Goal: Information Seeking & Learning: Learn about a topic

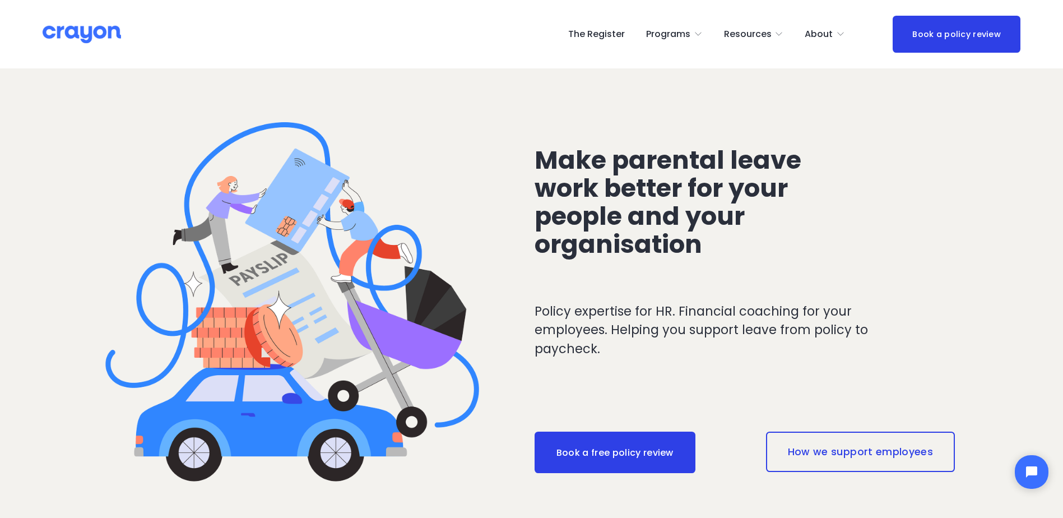
click at [622, 38] on link "The Register" at bounding box center [596, 34] width 57 height 18
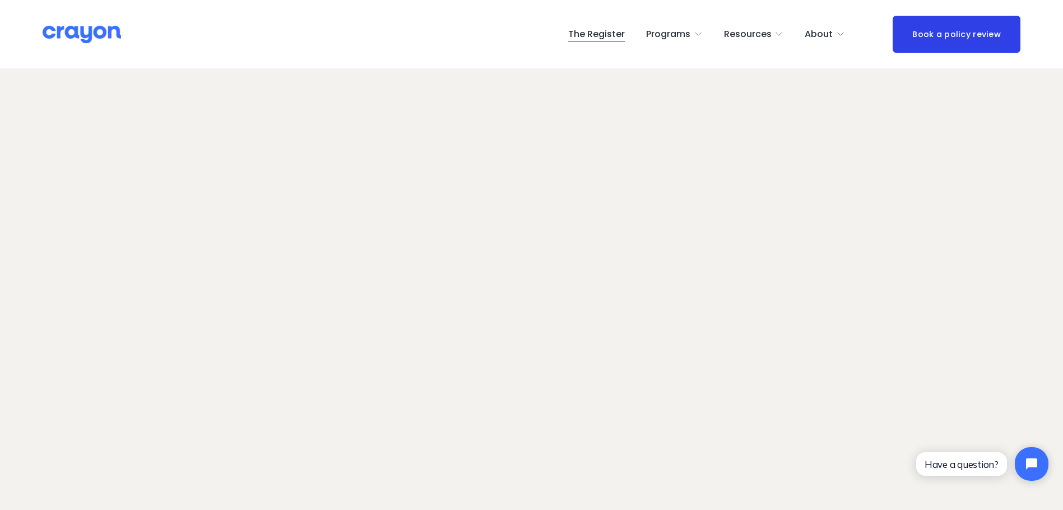
scroll to position [56, 0]
click at [0, 0] on span "Employer hub" at bounding box center [0, 0] width 0 height 0
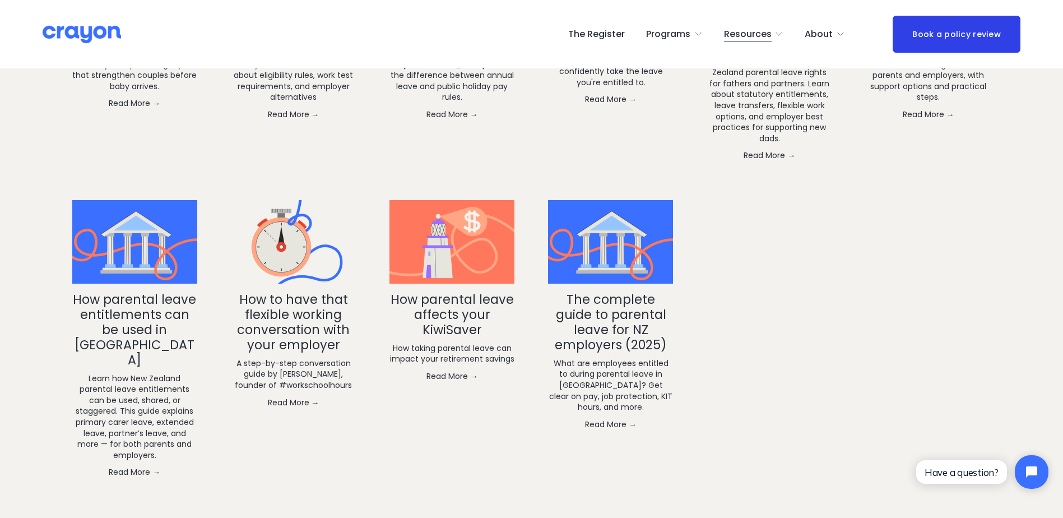
scroll to position [2074, 0]
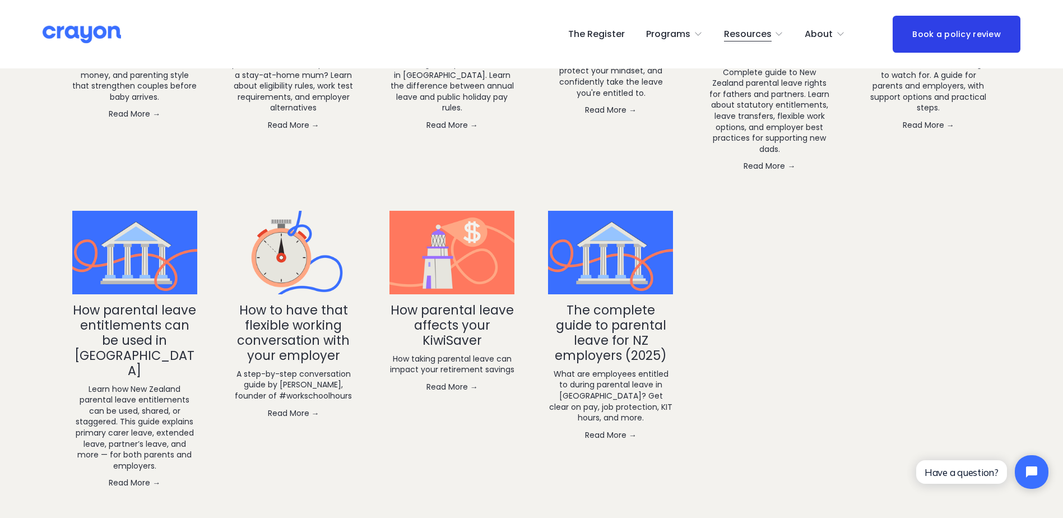
click at [633, 317] on link "The complete guide to parental leave for NZ employers (2025)" at bounding box center [611, 332] width 112 height 63
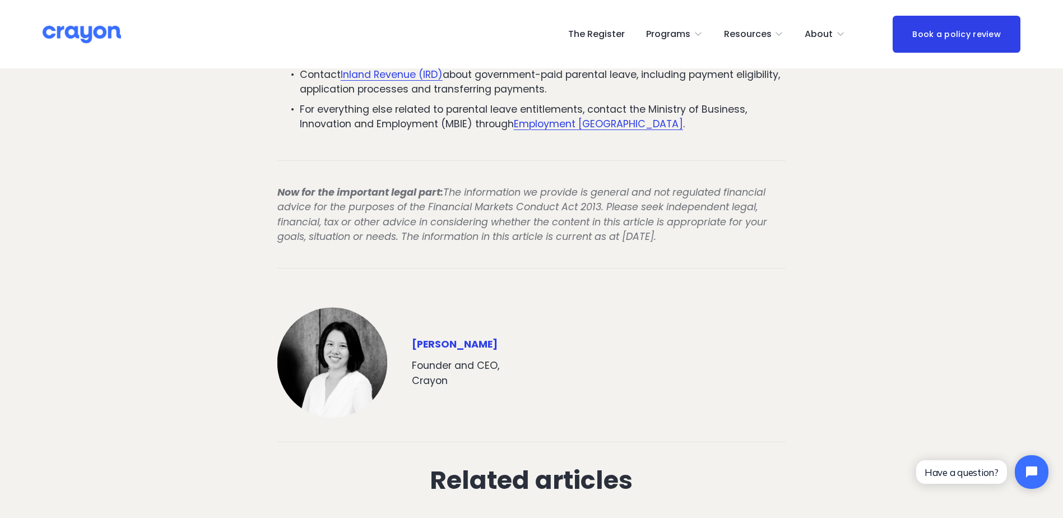
scroll to position [1906, 0]
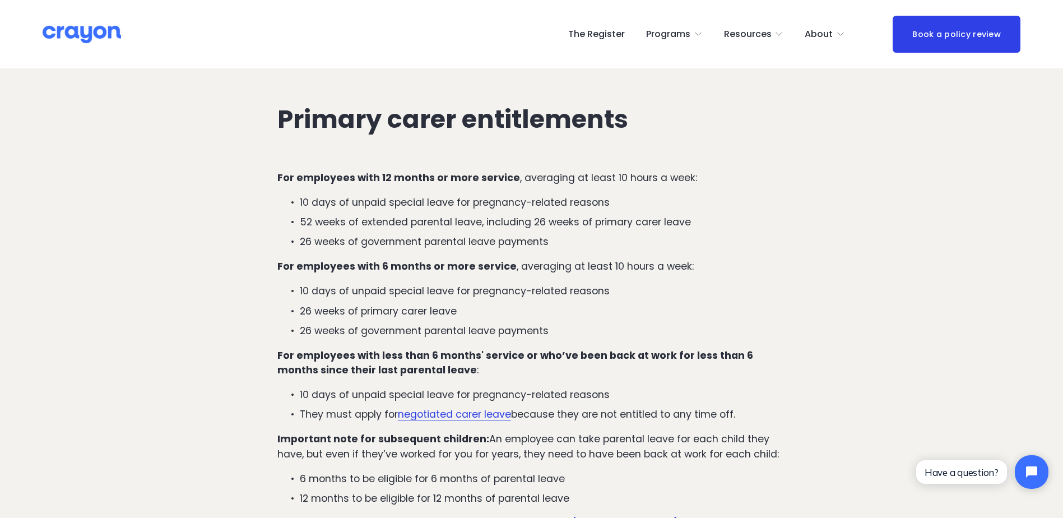
scroll to position [1345, 0]
click at [399, 329] on div "For employees with 12 months or more service , averaging at least 10 hours a we…" at bounding box center [531, 350] width 509 height 360
drag, startPoint x: 243, startPoint y: 345, endPoint x: 247, endPoint y: 368, distance: 23.3
click at [558, 283] on p "10 days of unpaid special leave for pregnancy-related reasons" at bounding box center [543, 290] width 487 height 15
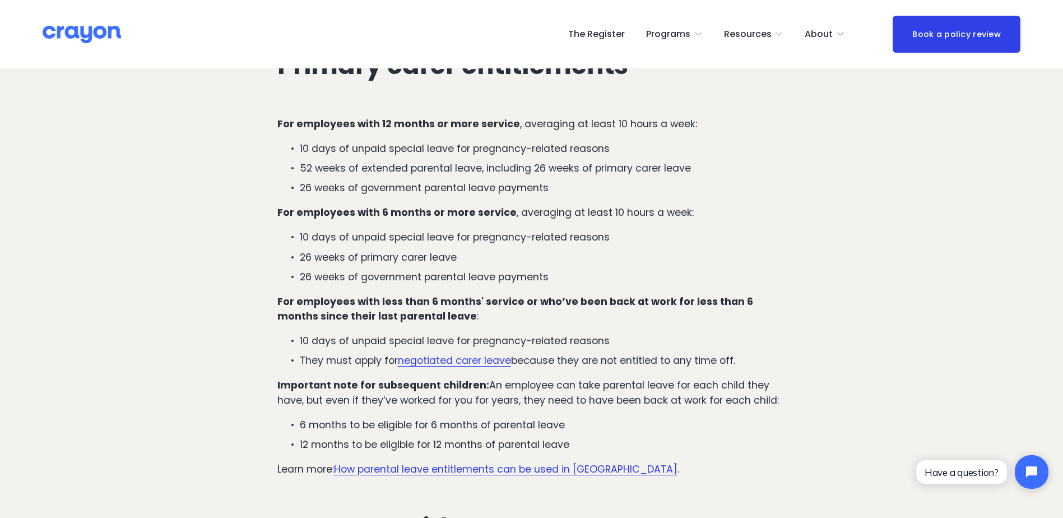
scroll to position [1401, 0]
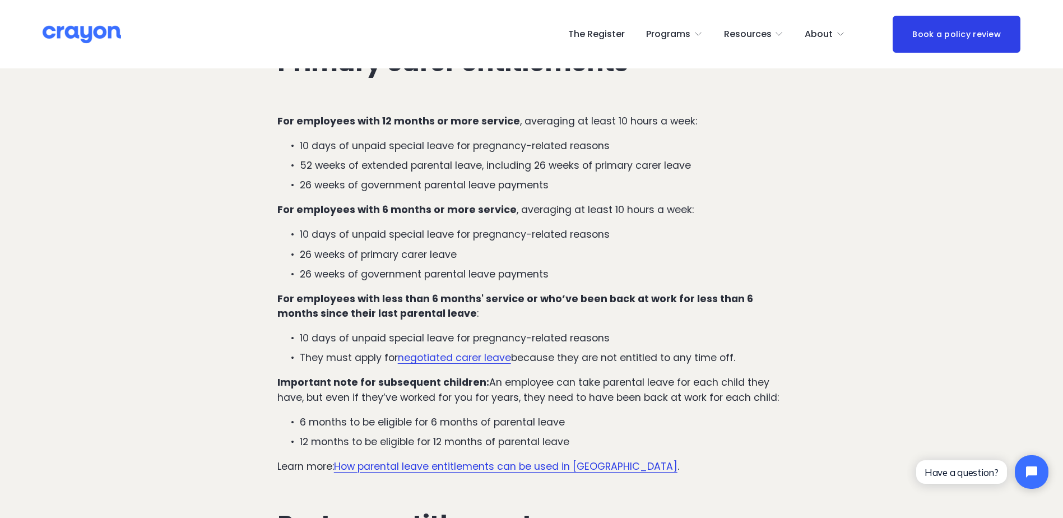
drag, startPoint x: 242, startPoint y: 376, endPoint x: 266, endPoint y: 447, distance: 75.3
drag, startPoint x: 328, startPoint y: 424, endPoint x: 334, endPoint y: 461, distance: 36.8
click at [328, 434] on p "12 months to be eligible for 12 months of parental leave" at bounding box center [543, 441] width 487 height 15
click at [615, 333] on ul "10 days of unpaid special leave for pregnancy-related reasons They must apply f…" at bounding box center [531, 348] width 509 height 35
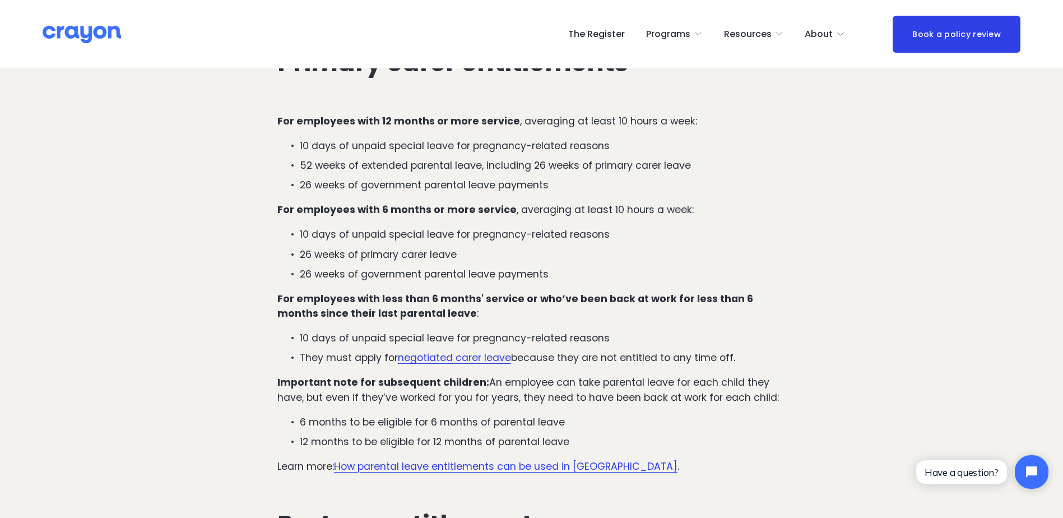
click at [335, 376] on strong "Important note for subsequent children:" at bounding box center [383, 382] width 212 height 13
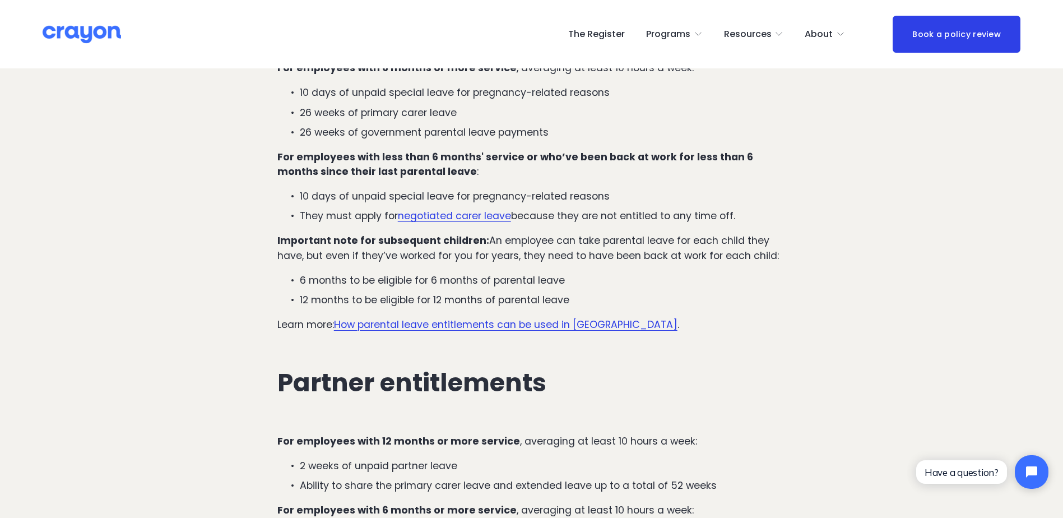
scroll to position [1570, 0]
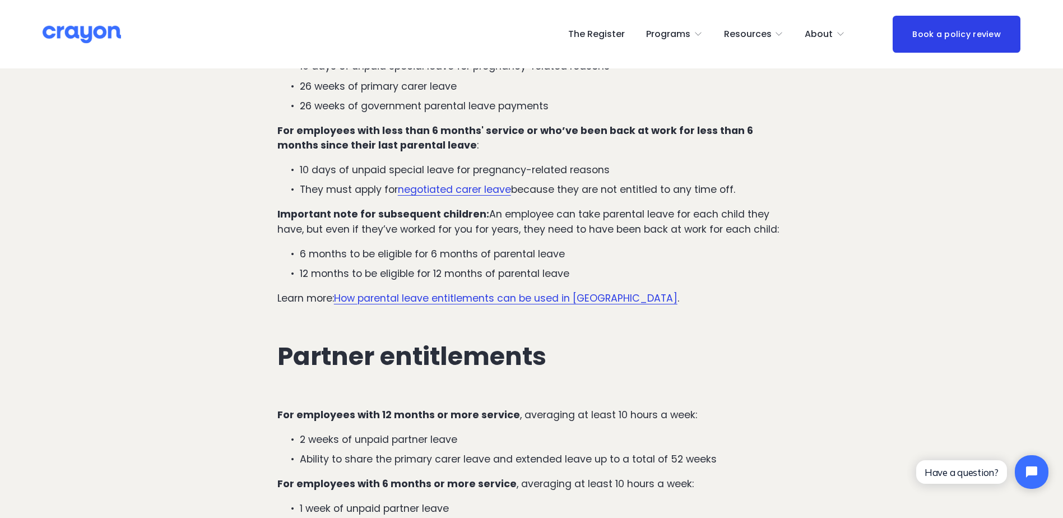
click at [721, 132] on p "For employees with less than 6 months' service or who’ve been back at work for …" at bounding box center [531, 138] width 509 height 30
click at [295, 436] on ul "2 weeks of unpaid partner leave Ability to share the primary carer leave and ex…" at bounding box center [531, 449] width 509 height 35
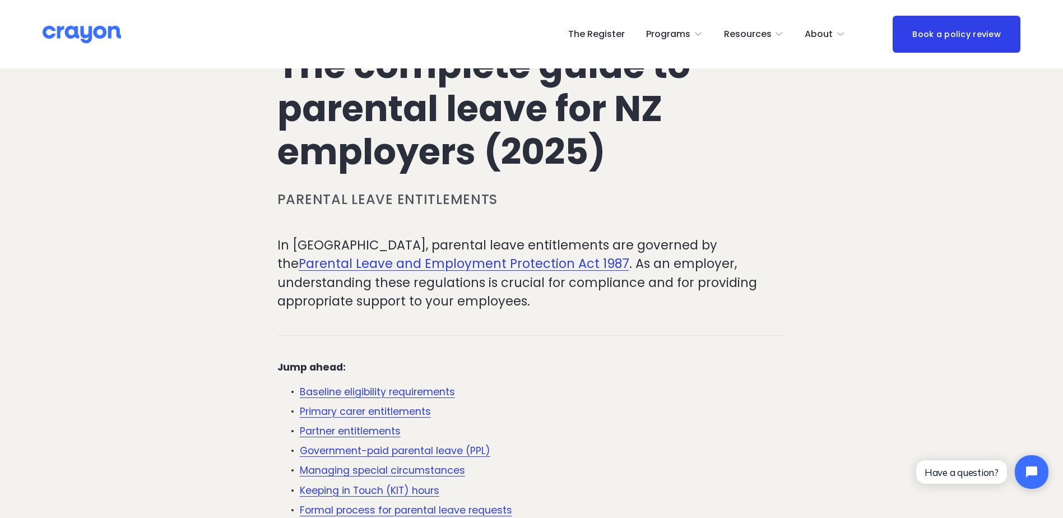
scroll to position [112, 0]
